Goal: Task Accomplishment & Management: Complete application form

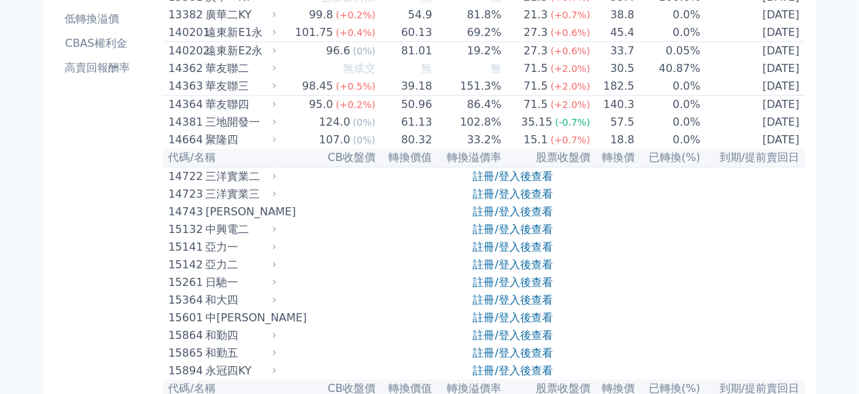
scroll to position [272, 0]
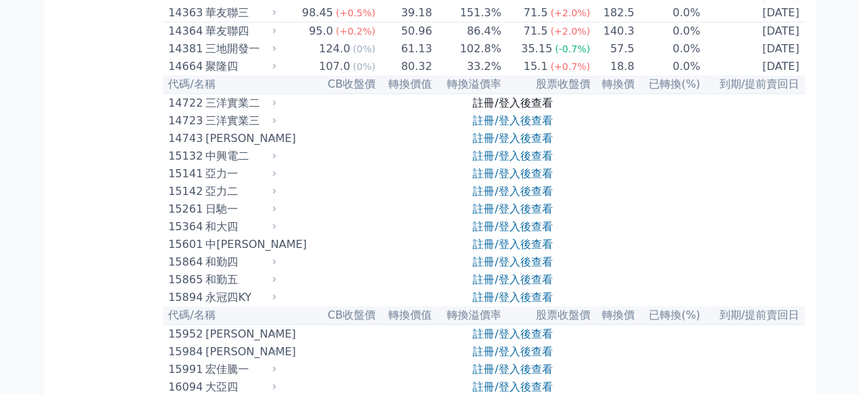
click at [485, 109] on link "註冊/登入後查看" at bounding box center [513, 103] width 80 height 13
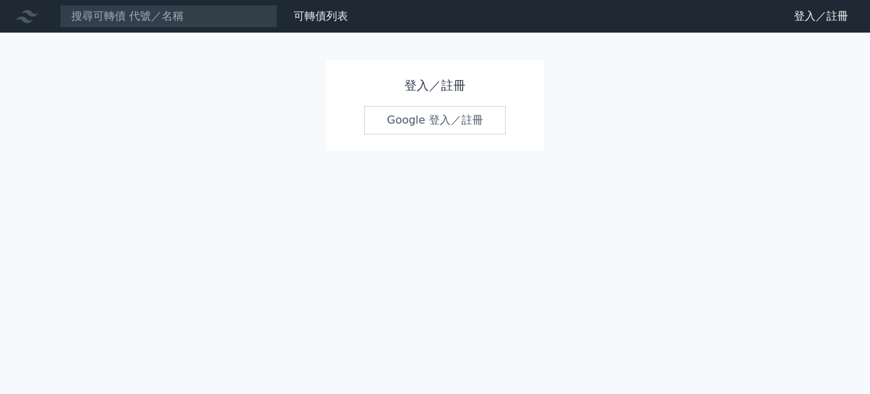
click at [481, 124] on link "Google 登入／註冊" at bounding box center [434, 120] width 141 height 29
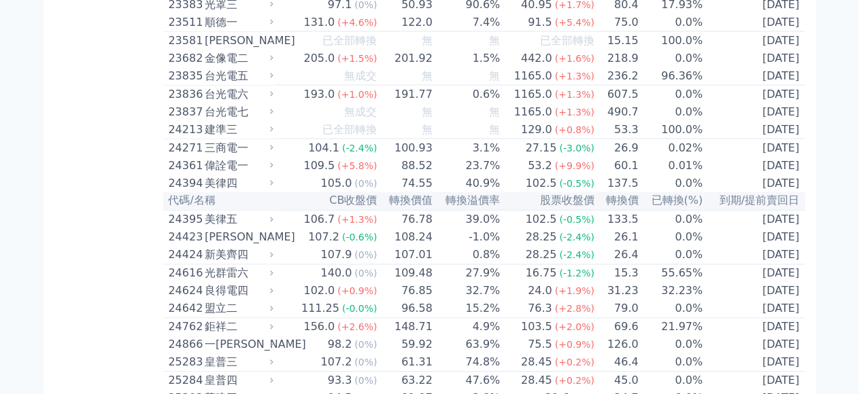
scroll to position [1292, 0]
